Goal: Task Accomplishment & Management: Manage account settings

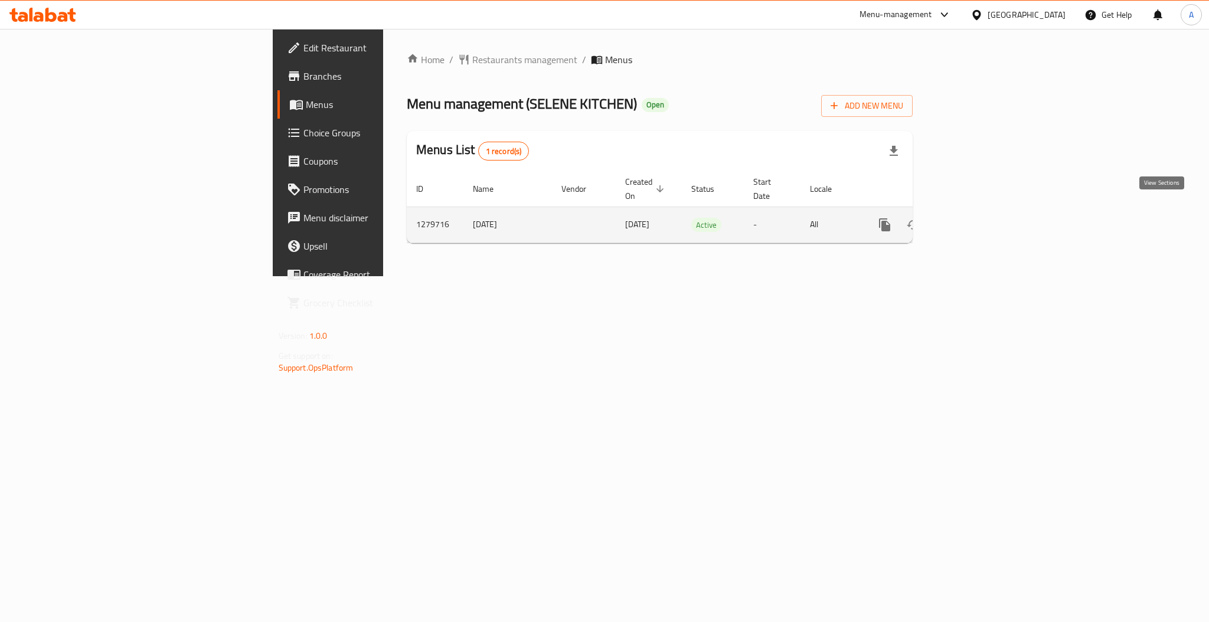
click at [984, 211] on link "enhanced table" at bounding box center [970, 225] width 28 height 28
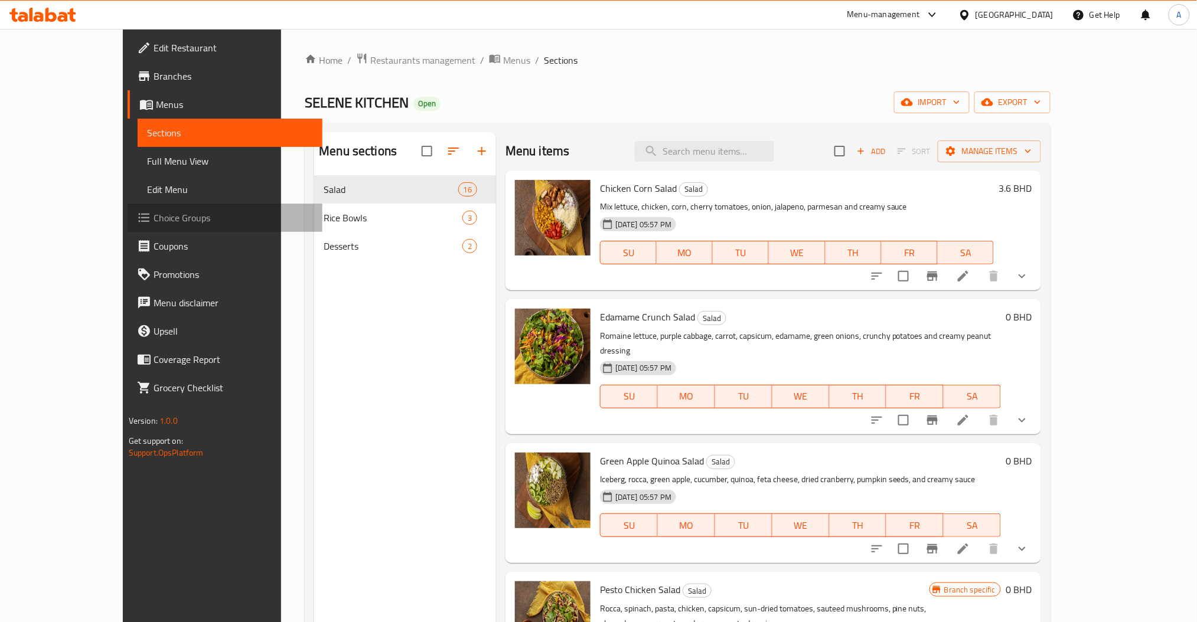
click at [154, 216] on span "Choice Groups" at bounding box center [234, 218] width 160 height 14
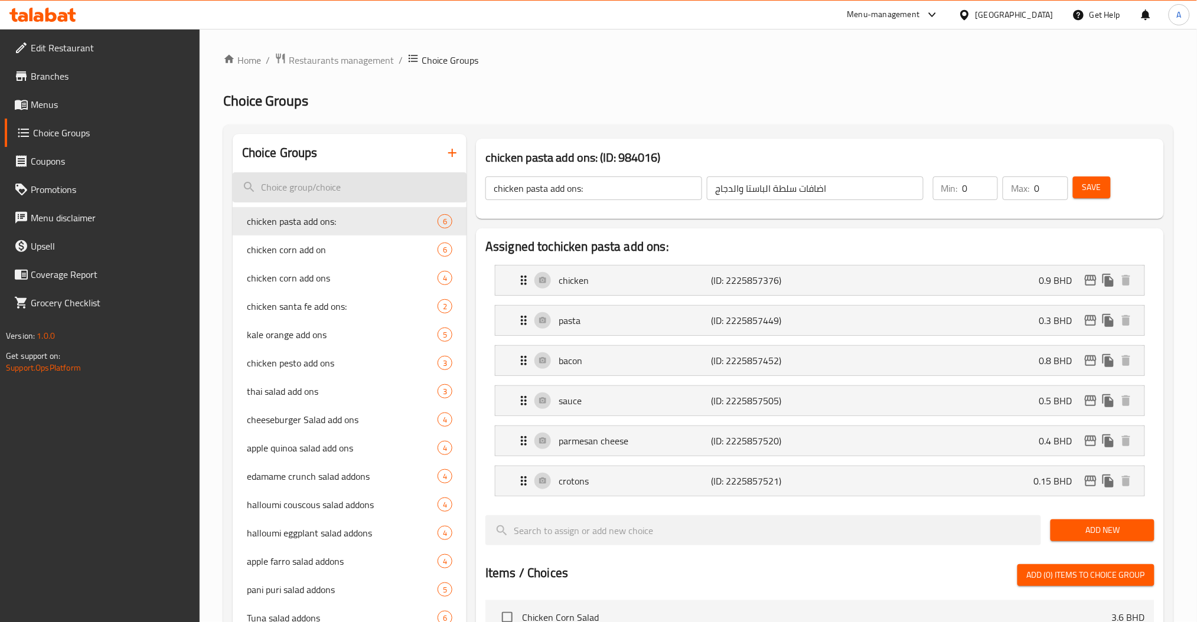
click at [374, 185] on input "search" at bounding box center [350, 187] width 234 height 30
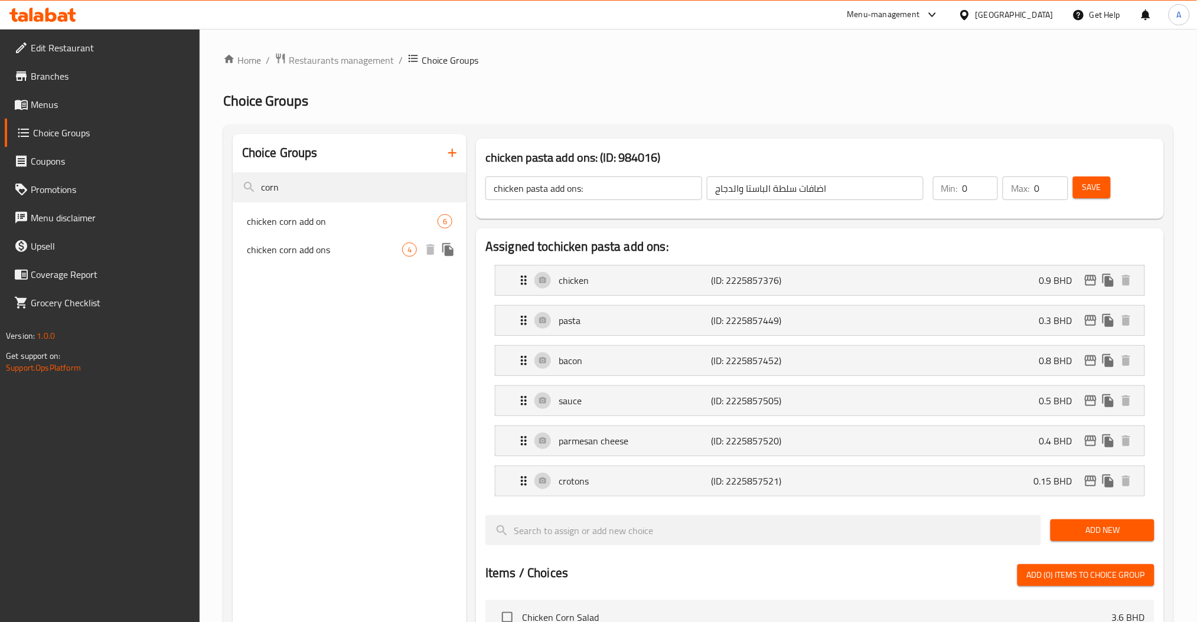
type input "corn"
click at [370, 250] on span "chicken corn add ons" at bounding box center [324, 250] width 155 height 14
type input "chicken corn add ons"
type input "اضافات سلطة الذرة والدجاج"
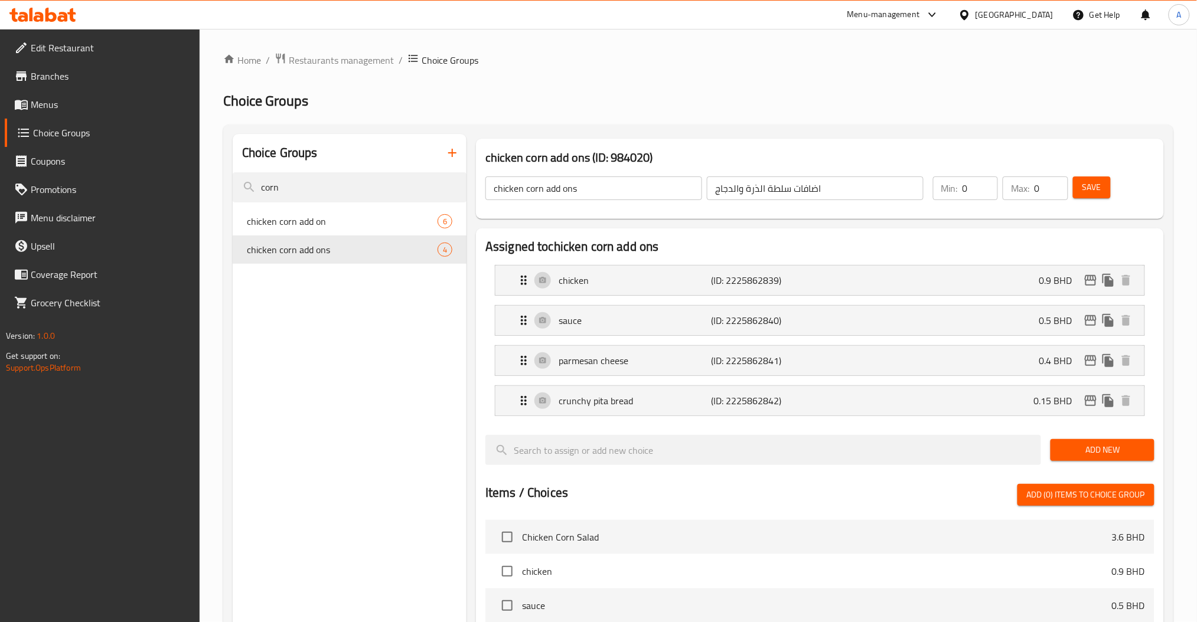
scroll to position [397, 0]
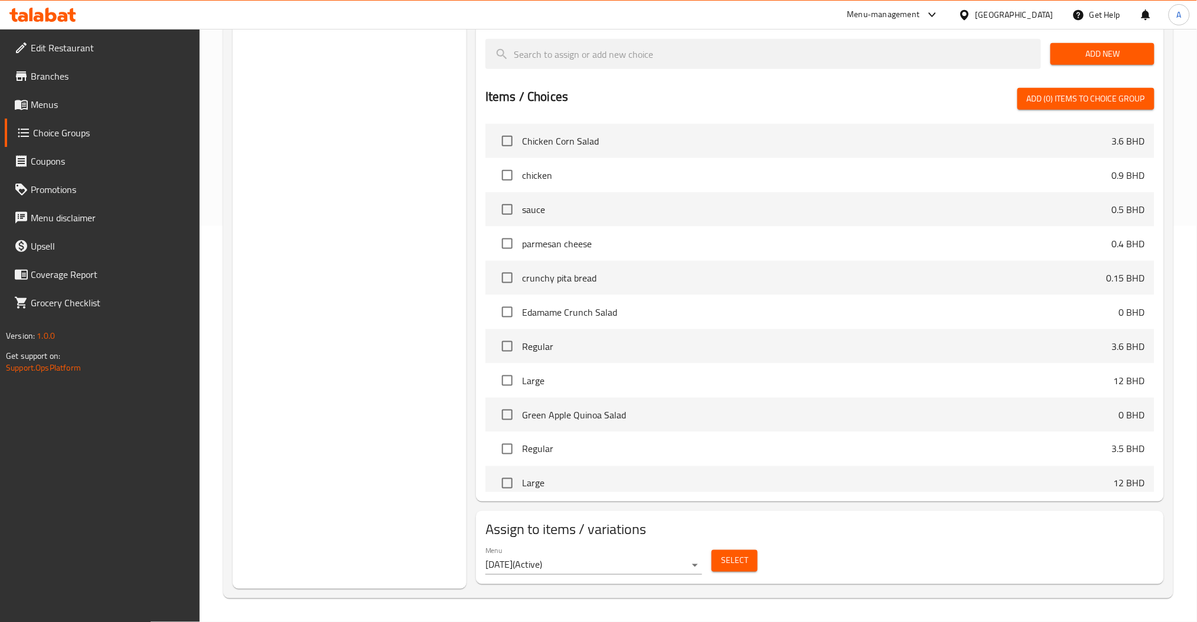
click at [757, 559] on div "Select" at bounding box center [735, 561] width 56 height 31
click at [756, 562] on button "Select" at bounding box center [735, 561] width 46 height 22
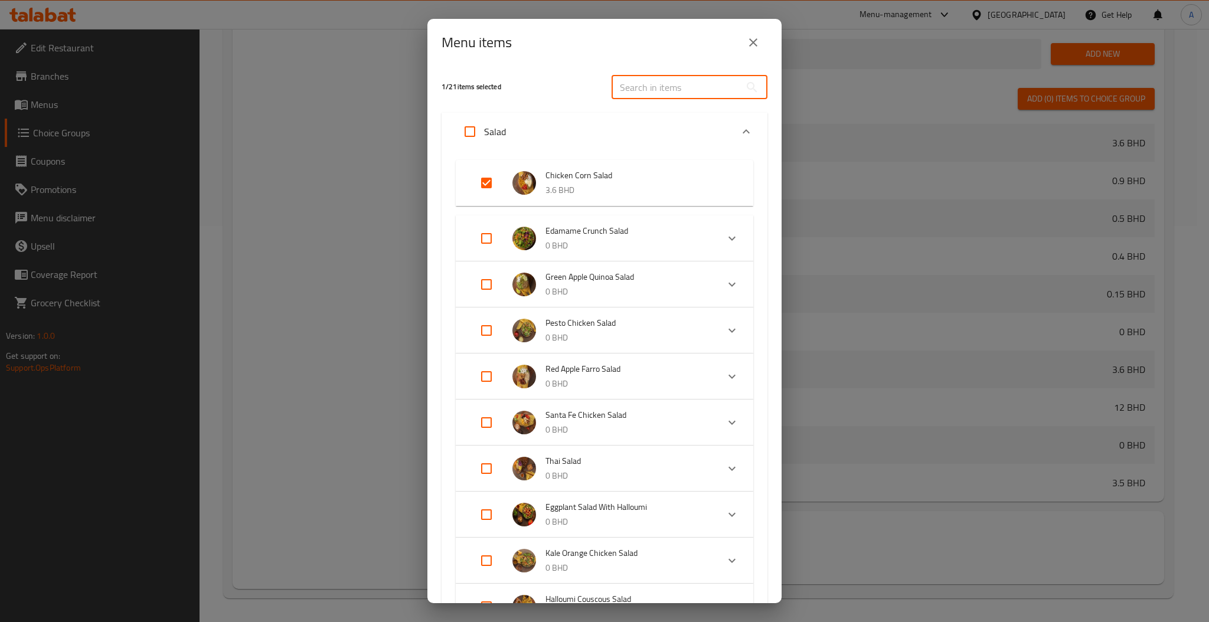
click at [677, 79] on input "text" at bounding box center [676, 88] width 129 height 24
click at [484, 183] on input "Expand" at bounding box center [486, 183] width 28 height 28
checkbox input "false"
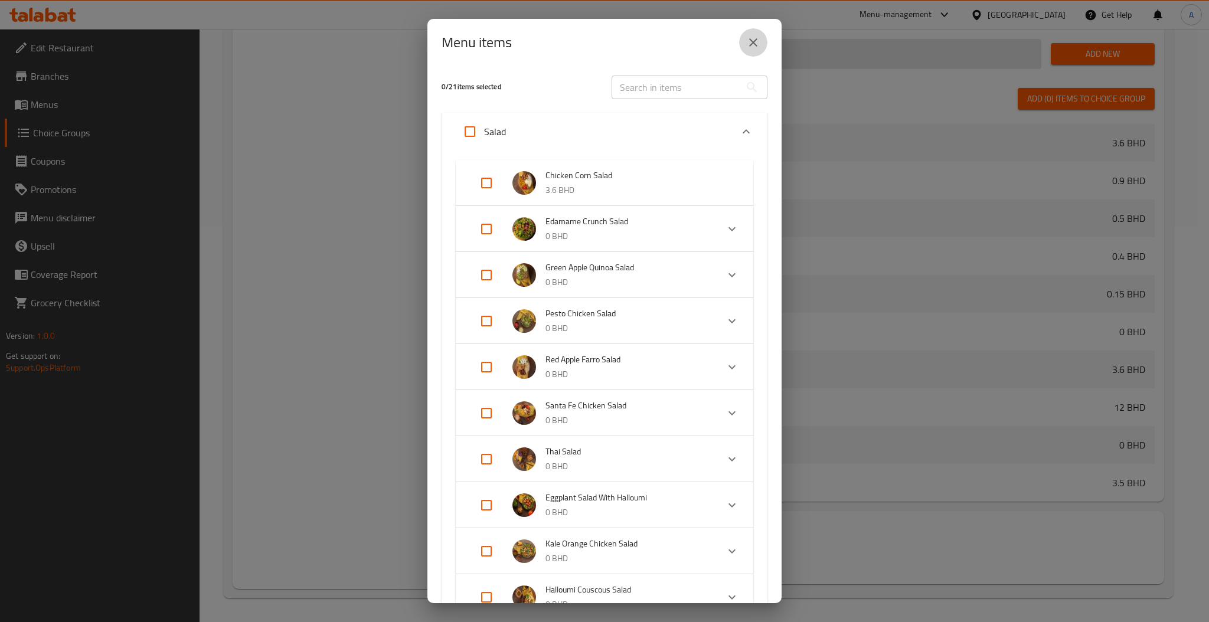
drag, startPoint x: 761, startPoint y: 47, endPoint x: 752, endPoint y: 50, distance: 9.7
click at [761, 47] on button "close" at bounding box center [753, 42] width 28 height 28
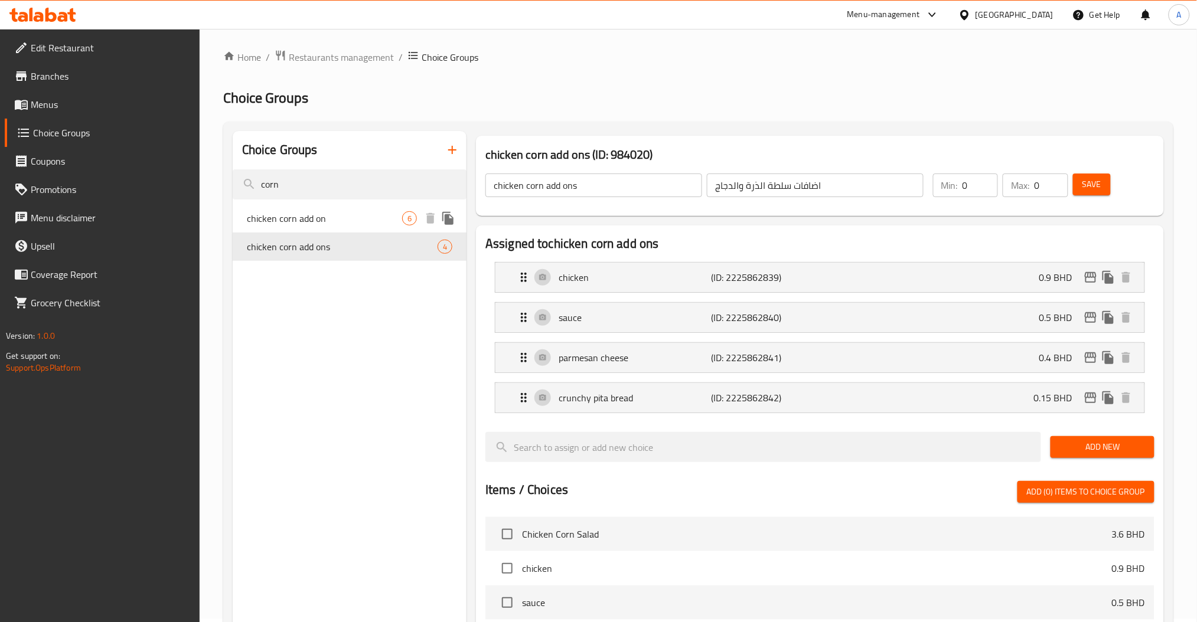
click at [313, 216] on span "chicken corn add on" at bounding box center [324, 218] width 155 height 14
type input "chicken corn add on"
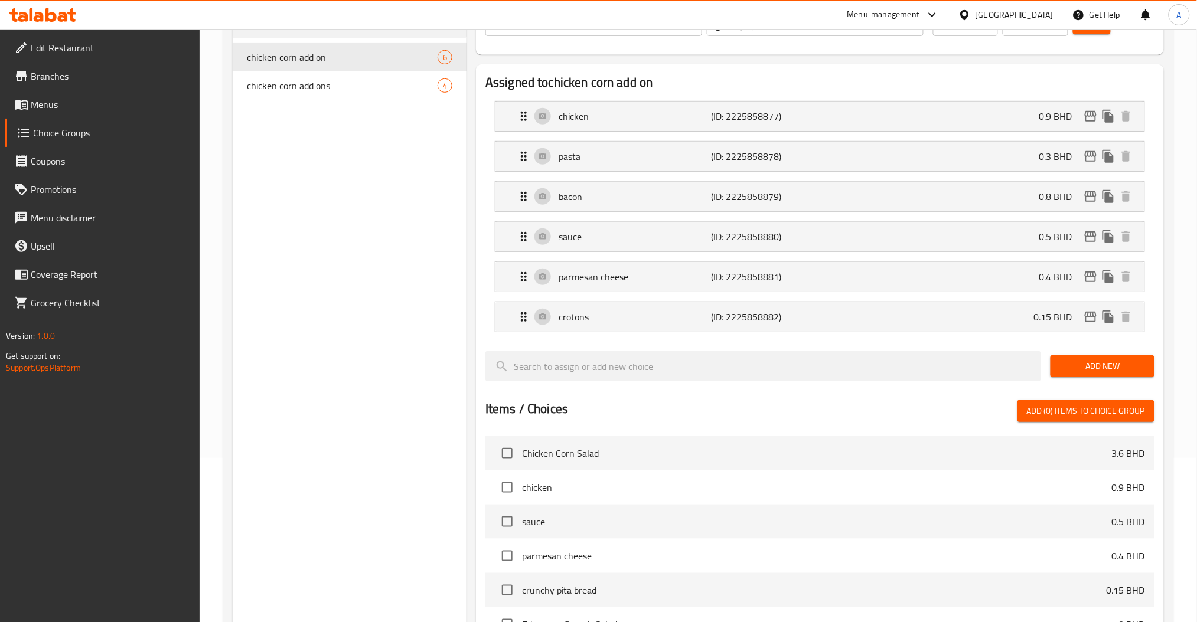
scroll to position [477, 0]
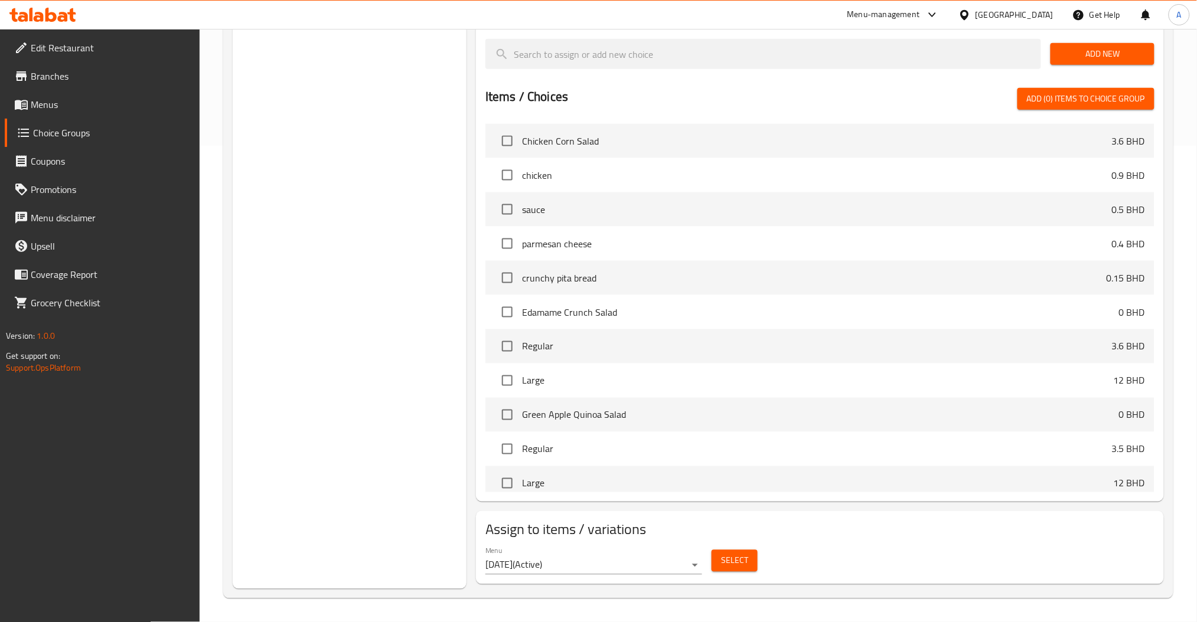
click at [715, 548] on div "Select" at bounding box center [735, 561] width 56 height 31
click at [746, 571] on button "Select" at bounding box center [735, 561] width 46 height 22
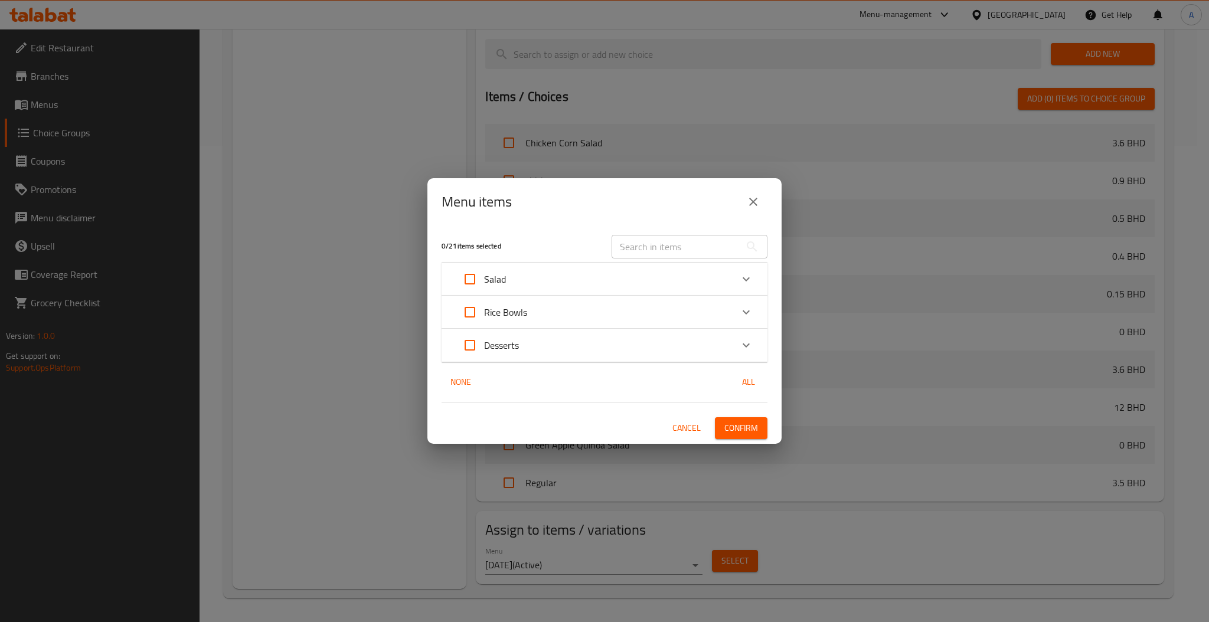
click at [702, 239] on input "text" at bounding box center [676, 247] width 129 height 24
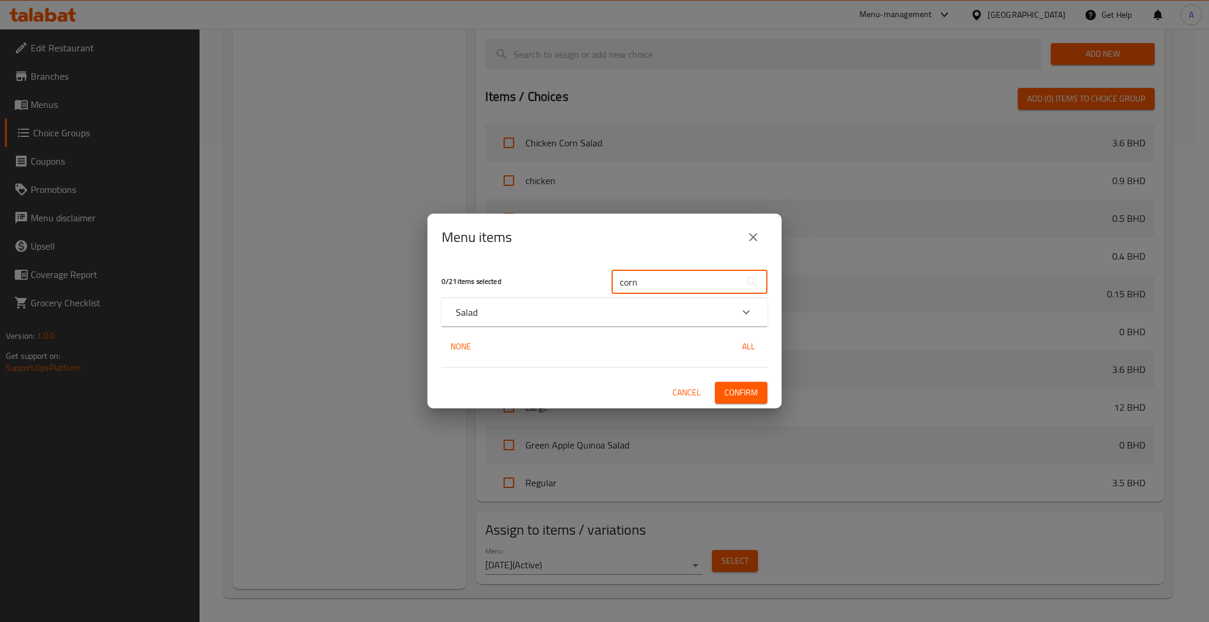
type input "corn"
click at [636, 313] on div "Salad" at bounding box center [594, 312] width 276 height 14
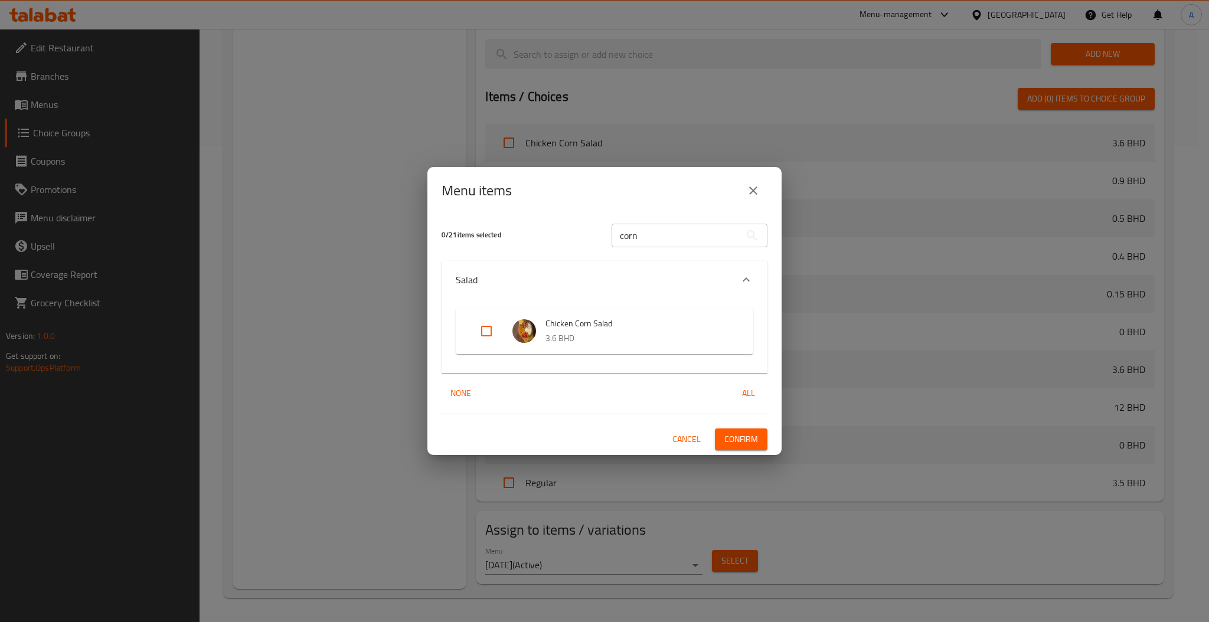
click at [766, 184] on button "close" at bounding box center [753, 191] width 28 height 28
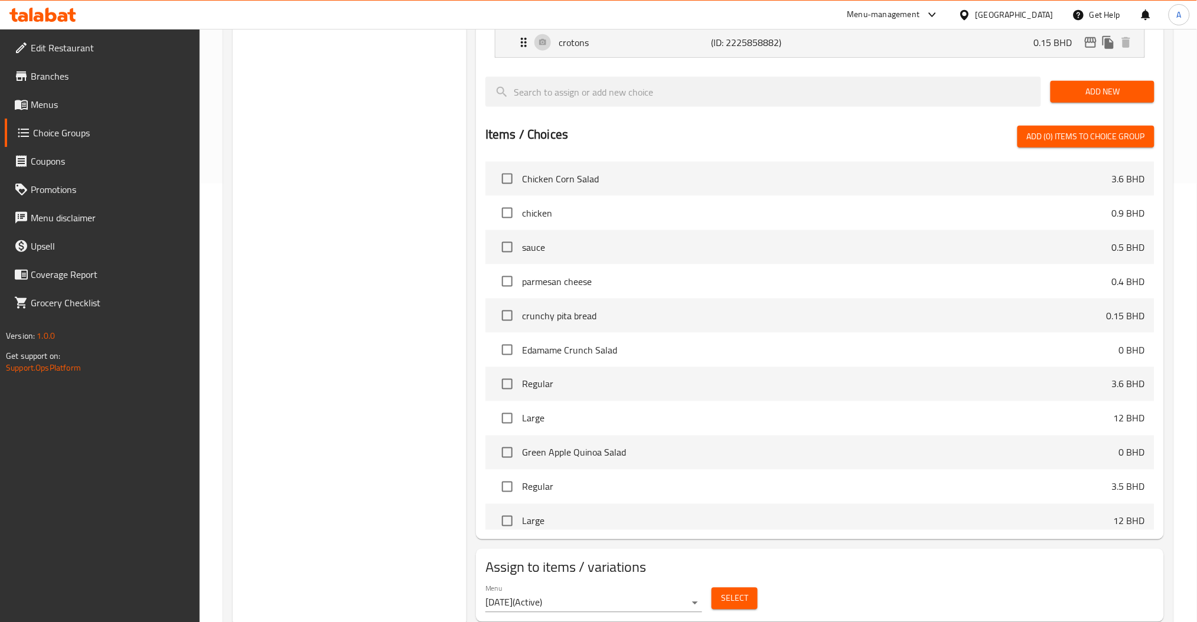
scroll to position [0, 0]
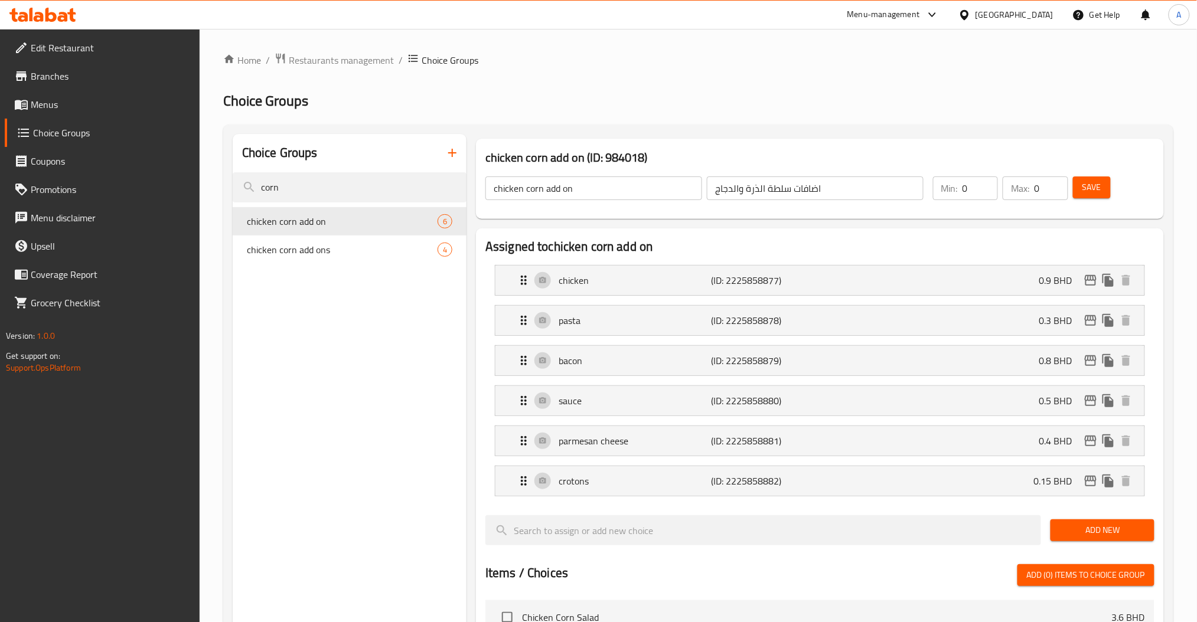
click at [82, 99] on span "Menus" at bounding box center [111, 104] width 160 height 14
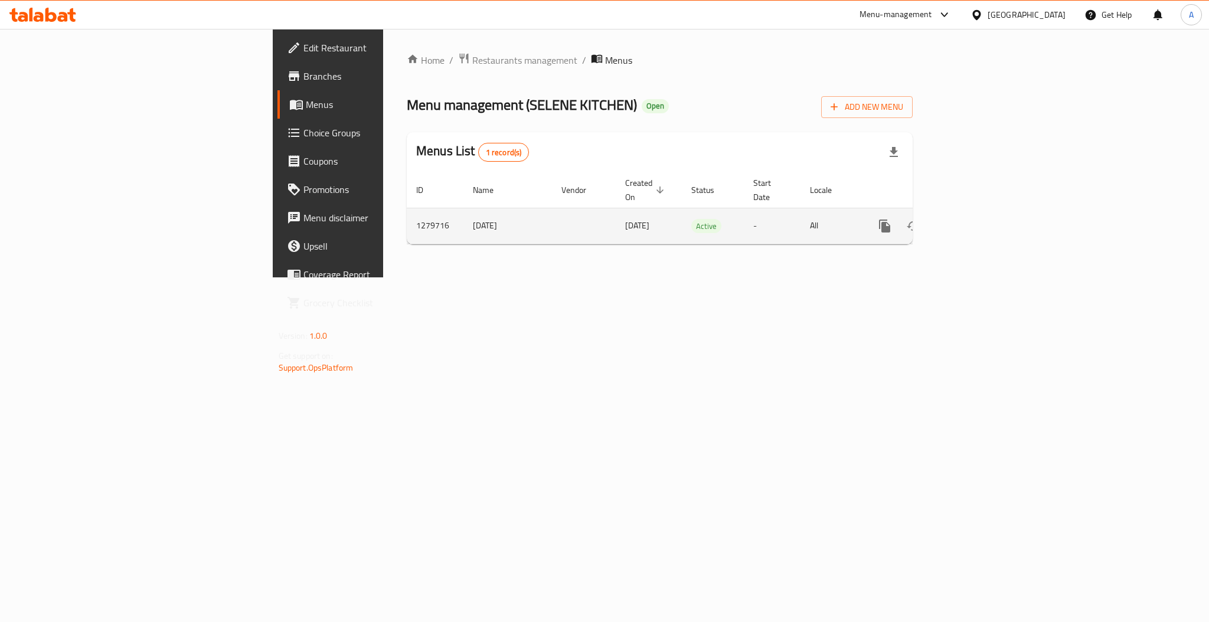
click at [977, 219] on icon "enhanced table" at bounding box center [970, 226] width 14 height 14
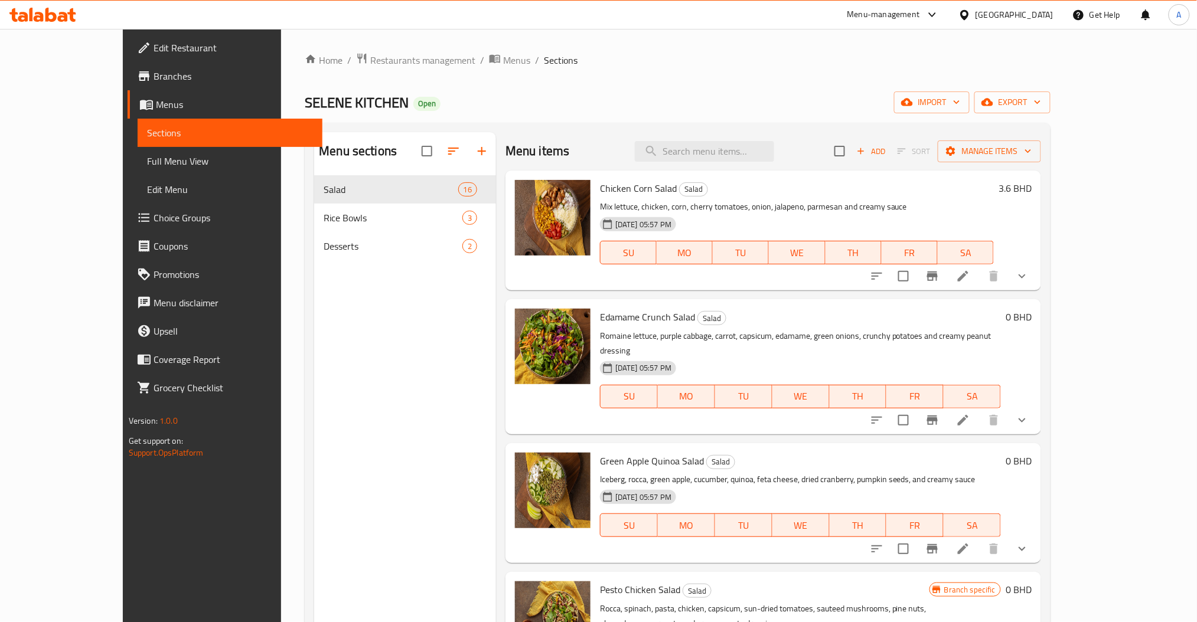
click at [752, 141] on div "Menu items Add Sort Manage items" at bounding box center [774, 151] width 536 height 38
click at [752, 156] on input "search" at bounding box center [704, 151] width 139 height 21
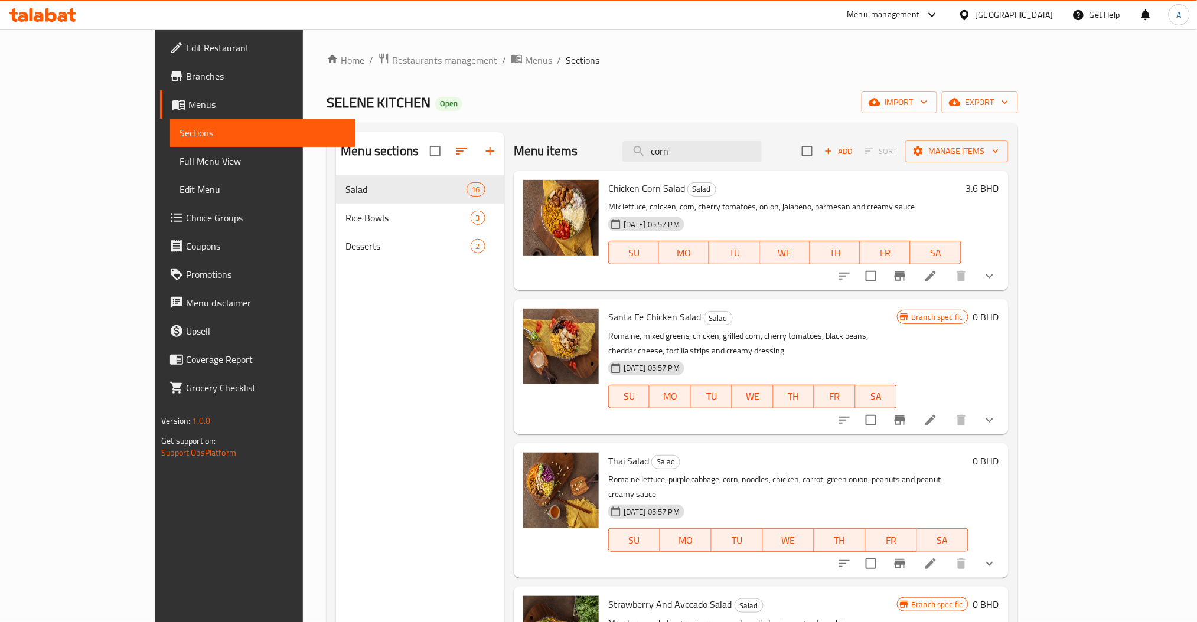
type input "corn"
click at [947, 268] on li at bounding box center [930, 276] width 33 height 21
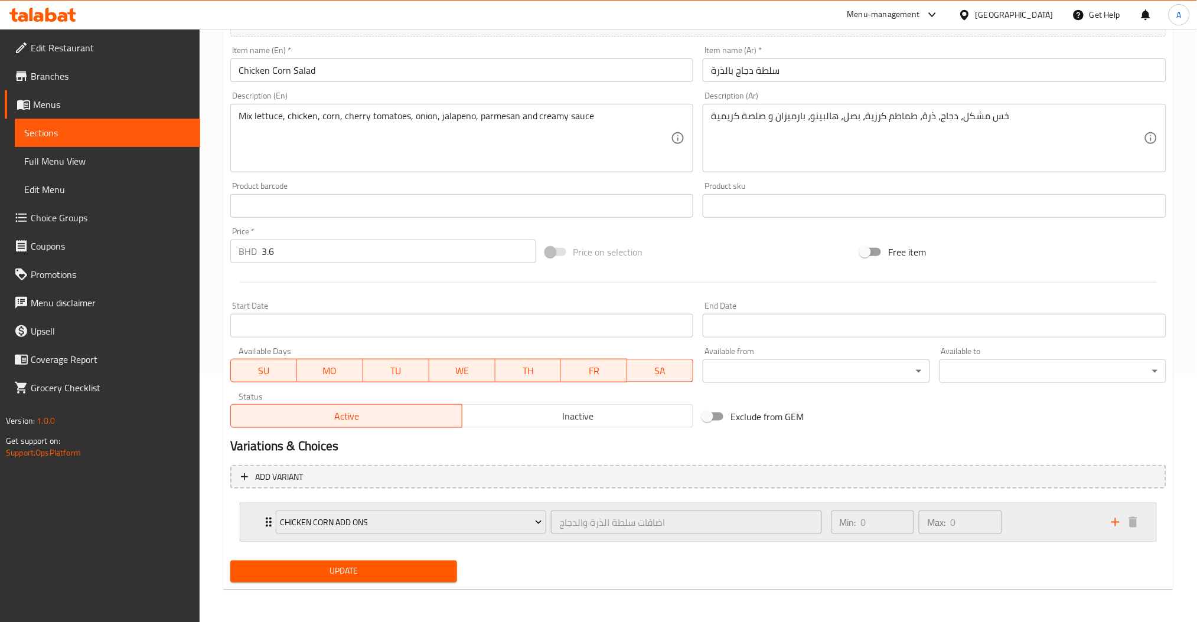
drag, startPoint x: 1091, startPoint y: 524, endPoint x: 1049, endPoint y: 507, distance: 45.5
click at [1091, 524] on div "Min: 0 ​ Max: 0 ​" at bounding box center [964, 523] width 280 height 38
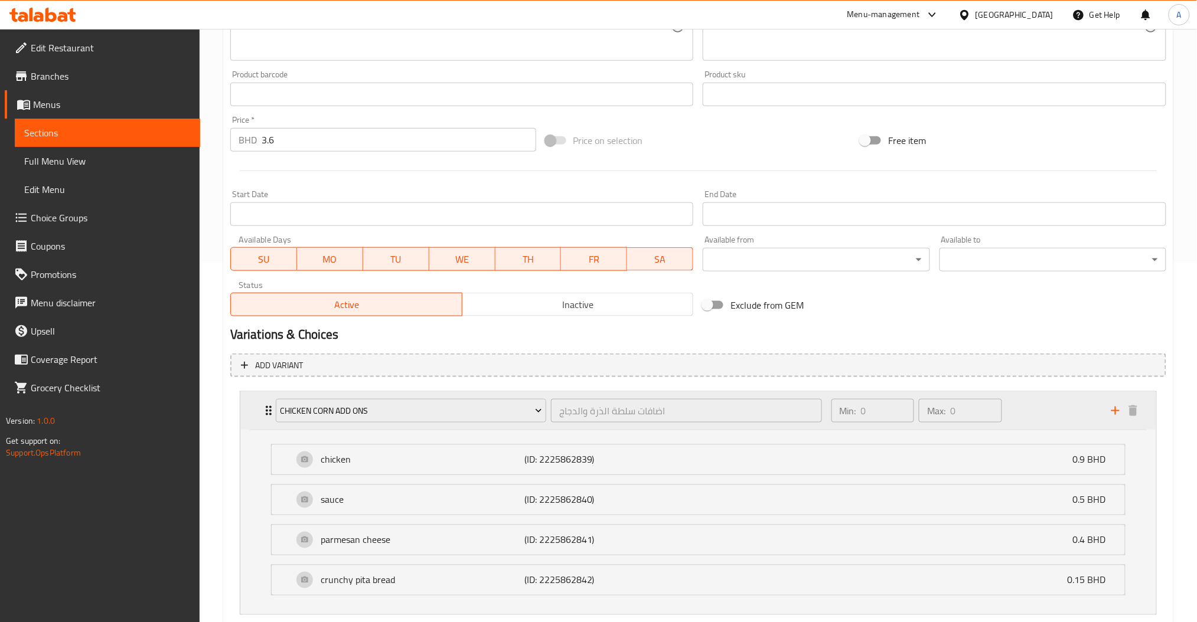
scroll to position [428, 0]
